Goal: Task Accomplishment & Management: Manage account settings

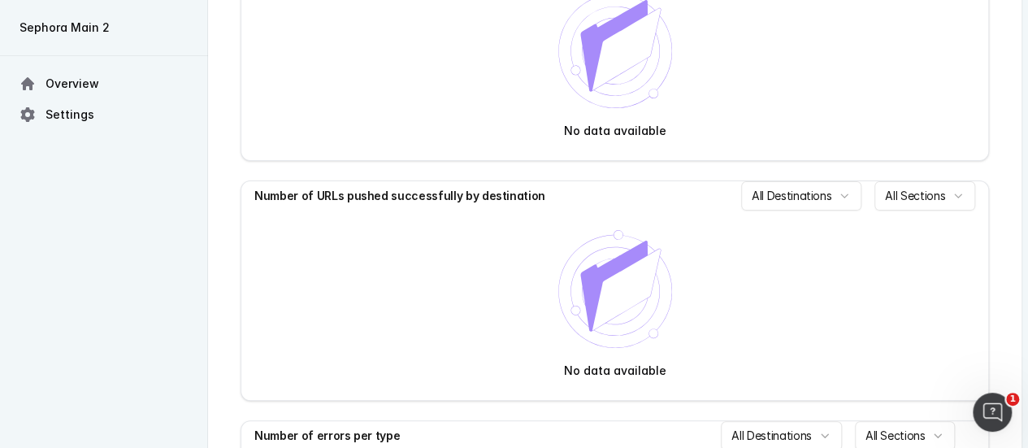
scroll to position [244, 0]
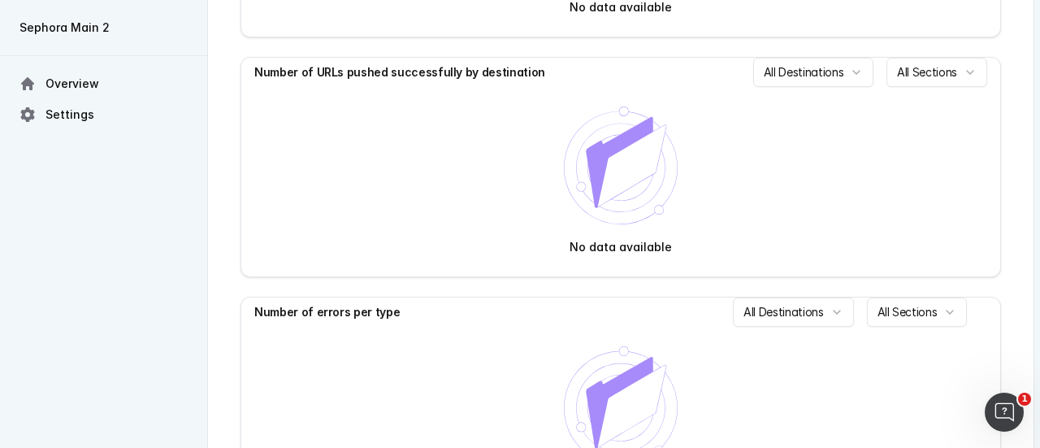
click at [829, 59] on html "Sephora Main 2 Overview Settings Overview Live destinations No data available N…" at bounding box center [520, 156] width 1040 height 800
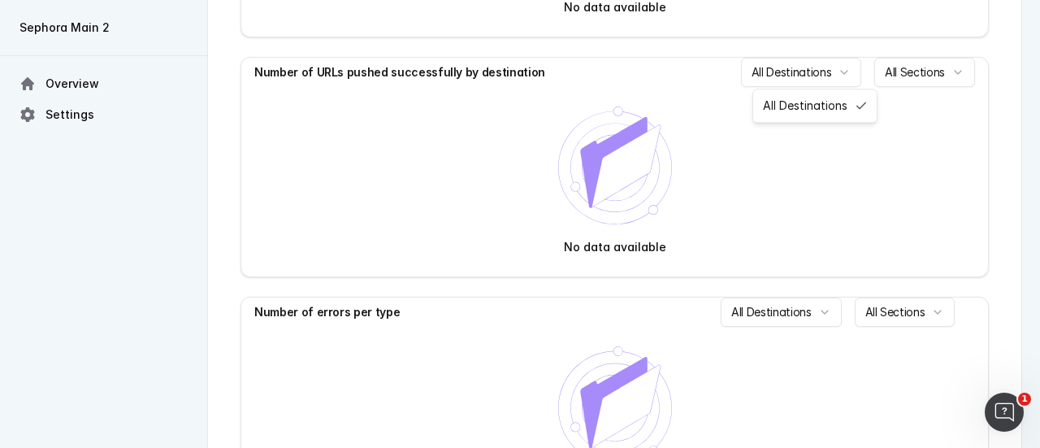
click at [825, 69] on html "Sephora Main 2 Overview Settings Overview Live destinations No data available N…" at bounding box center [520, 156] width 1040 height 800
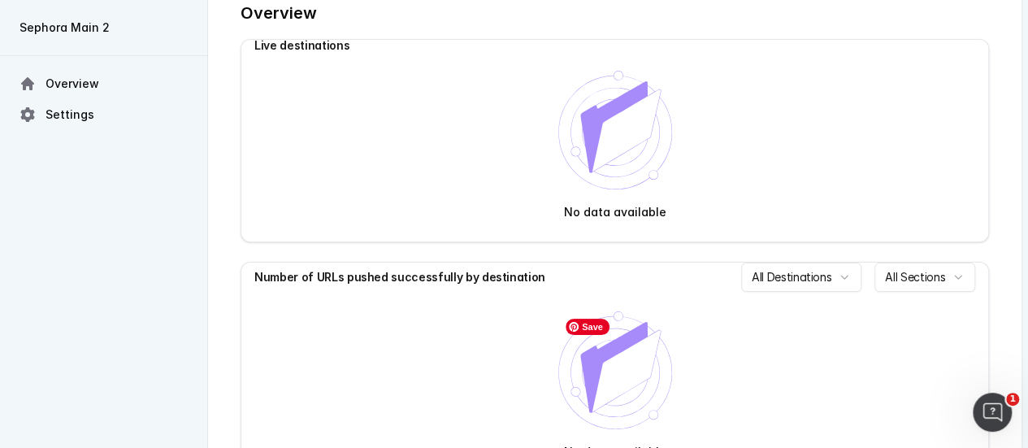
scroll to position [0, 0]
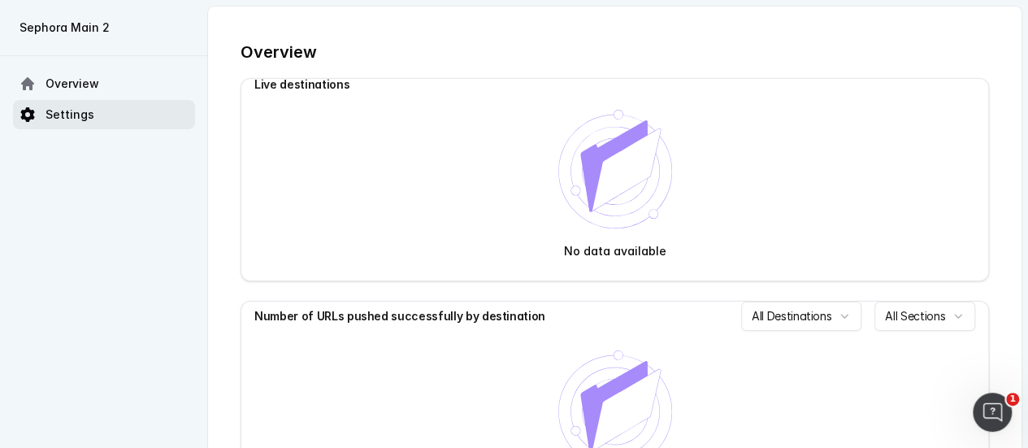
click at [151, 119] on link "Settings" at bounding box center [104, 114] width 182 height 29
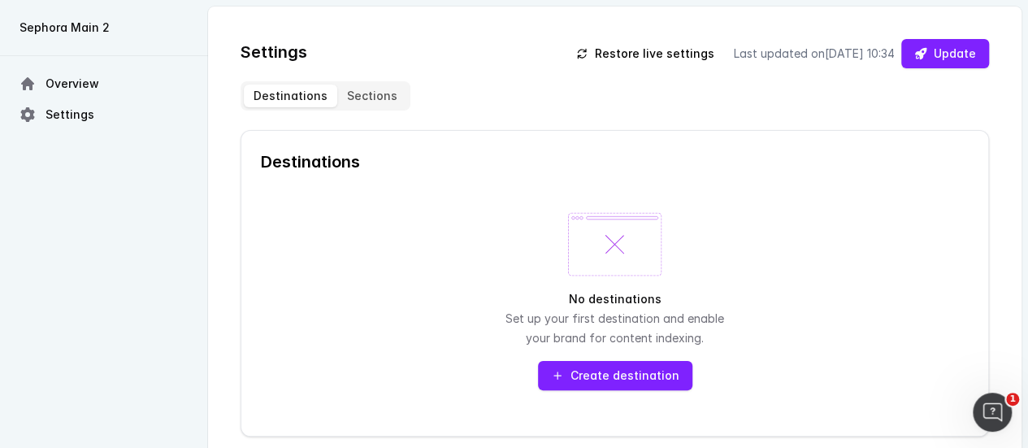
click at [380, 78] on div "Settings Restore live settings Last updated on [DATE] 10:34 Update Destinations…" at bounding box center [615, 237] width 748 height 397
click at [376, 85] on button "Sections" at bounding box center [372, 96] width 70 height 23
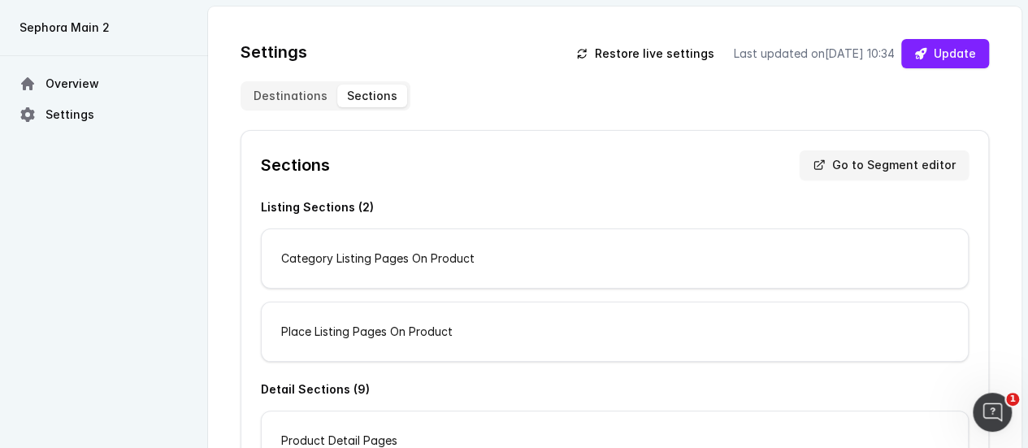
click at [898, 167] on button "Go to Segment editor" at bounding box center [884, 164] width 169 height 29
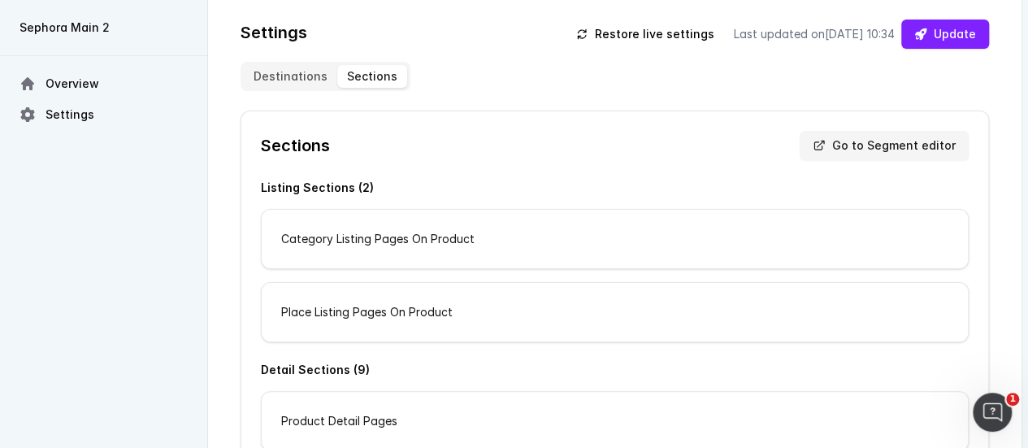
scroll to position [81, 0]
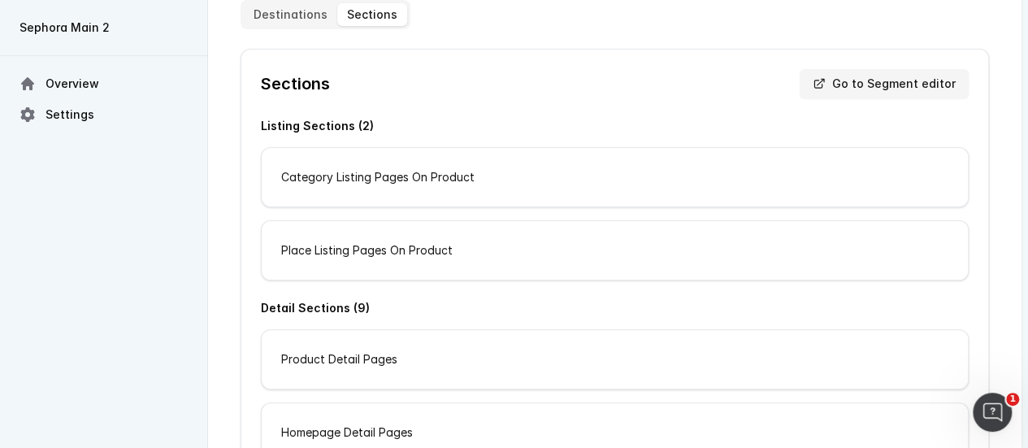
click at [419, 176] on div "Category Listing Pages On Product" at bounding box center [615, 177] width 706 height 59
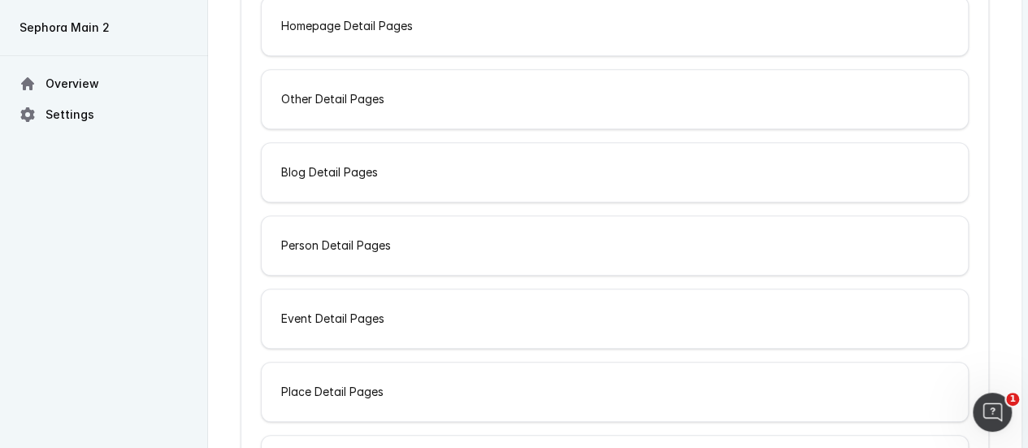
click at [371, 259] on div "Person Detail Pages" at bounding box center [615, 245] width 706 height 59
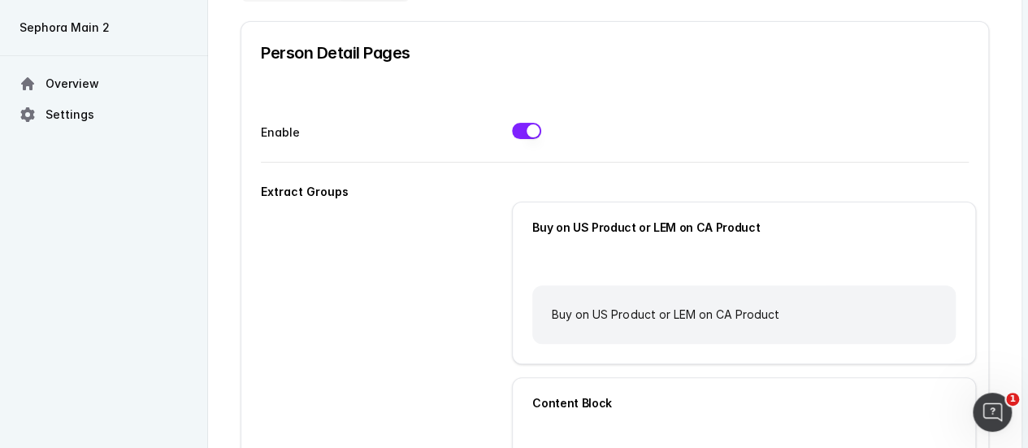
scroll to position [163, 0]
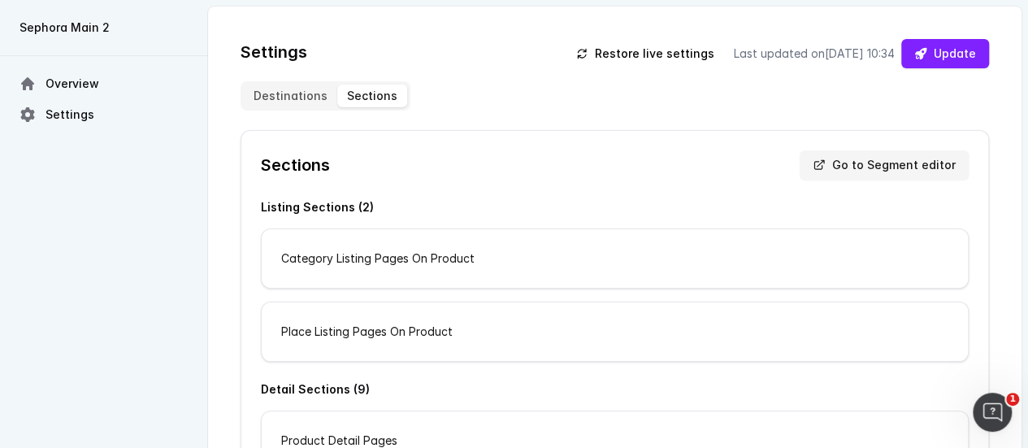
click at [271, 100] on button "Destinations" at bounding box center [290, 96] width 93 height 23
